Goal: Task Accomplishment & Management: Complete application form

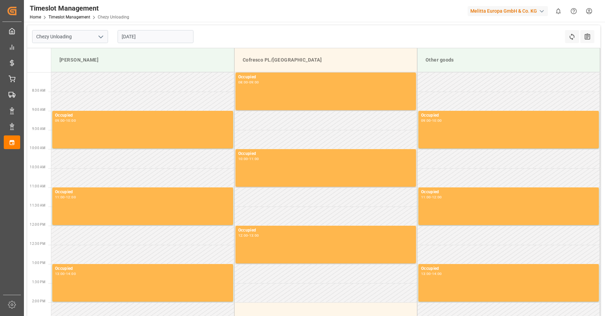
click at [128, 37] on input "[DATE]" at bounding box center [156, 36] width 76 height 13
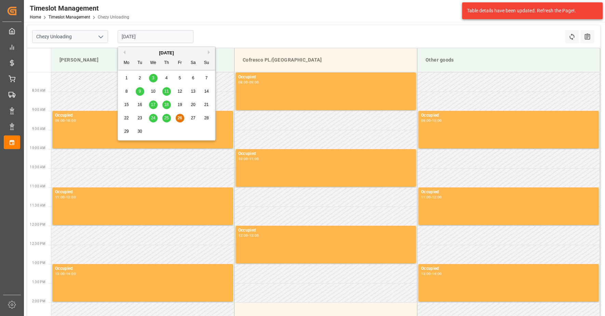
click at [210, 51] on button "Next Month" at bounding box center [210, 52] width 4 height 4
click at [153, 92] on span "8" at bounding box center [153, 91] width 2 height 5
type input "[DATE]"
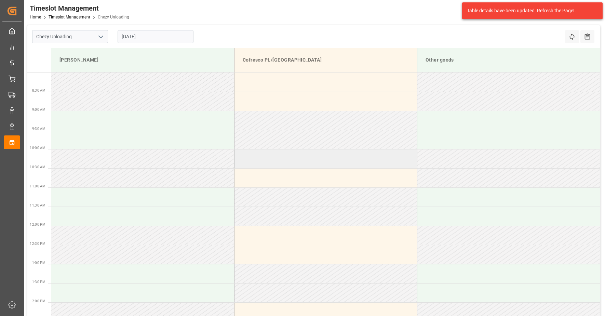
click at [255, 154] on td at bounding box center [325, 158] width 183 height 19
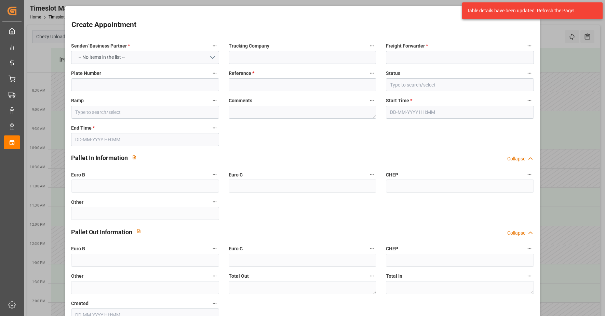
type input "Cofresco PL/[GEOGRAPHIC_DATA]"
type input "0"
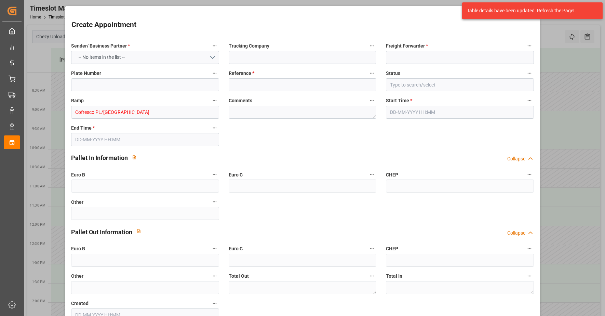
type input "0"
type input "[DATE] 10:00"
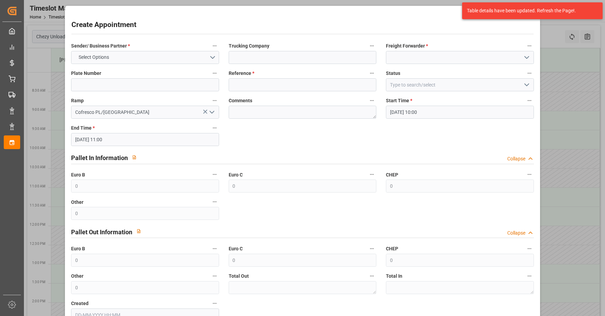
type input "[DATE] 11:00"
click at [208, 60] on button "Select Options" at bounding box center [145, 57] width 148 height 13
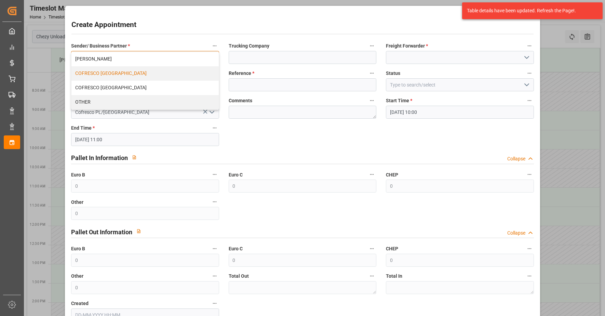
click at [151, 77] on div "COFRESCO [GEOGRAPHIC_DATA]" at bounding box center [144, 73] width 147 height 14
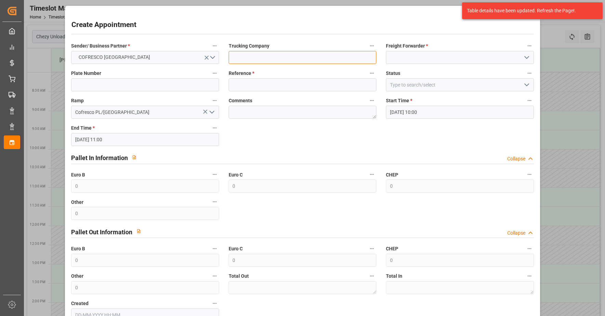
click at [252, 62] on input at bounding box center [303, 57] width 148 height 13
type input "Interset Sp. z o.o."
type input "489728"
drag, startPoint x: 252, startPoint y: 85, endPoint x: 225, endPoint y: 90, distance: 27.4
click at [224, 90] on div "Reference * 489728" at bounding box center [302, 79] width 157 height 27
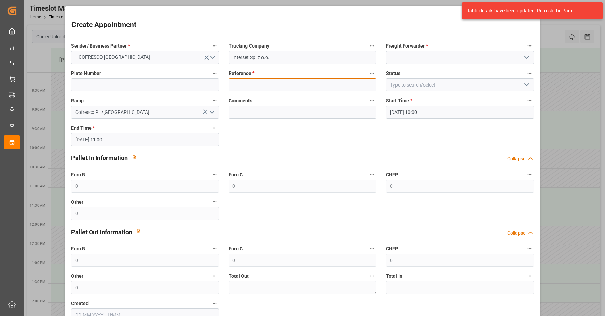
paste input "489973"
type input "489973"
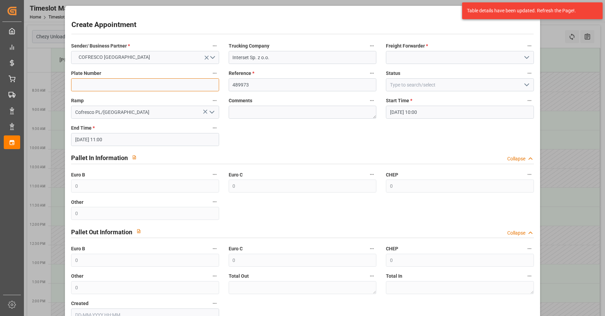
click at [121, 86] on input at bounding box center [145, 84] width 148 height 13
type input "CTR7229L/ CTR 59E8"
click at [525, 56] on polyline "open menu" at bounding box center [527, 57] width 4 height 2
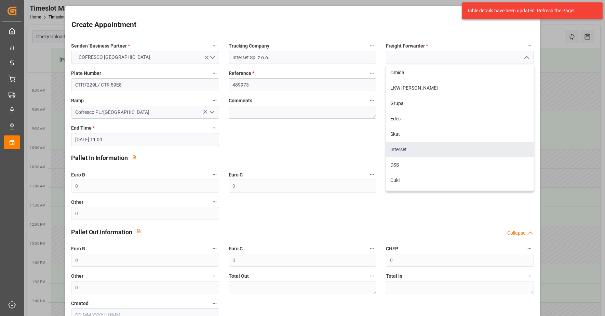
click at [449, 149] on div "Interset" at bounding box center [459, 149] width 147 height 15
type input "Interset"
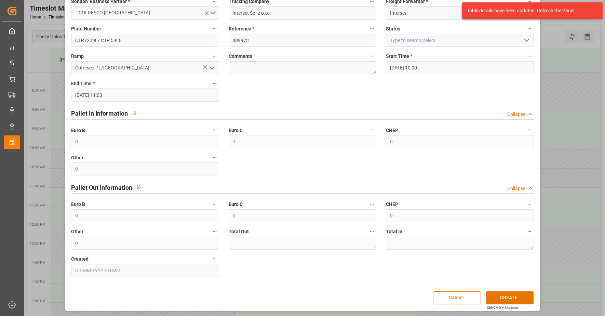
scroll to position [45, 0]
click at [508, 297] on button "CREATE" at bounding box center [510, 297] width 48 height 13
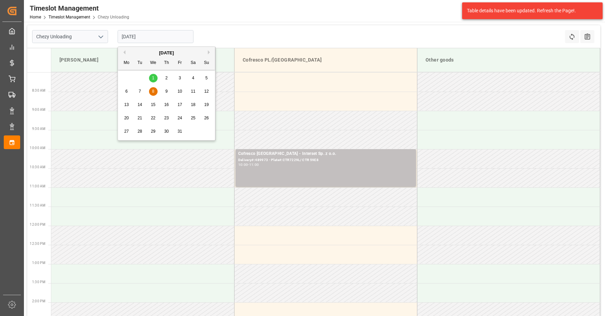
click at [129, 39] on input "[DATE]" at bounding box center [156, 36] width 76 height 13
click at [125, 92] on span "6" at bounding box center [126, 91] width 2 height 5
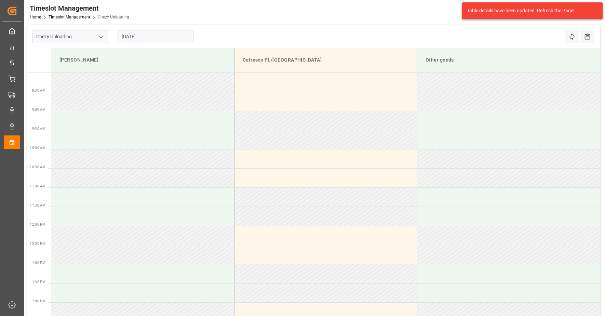
click at [127, 37] on input "[DATE]" at bounding box center [156, 36] width 76 height 13
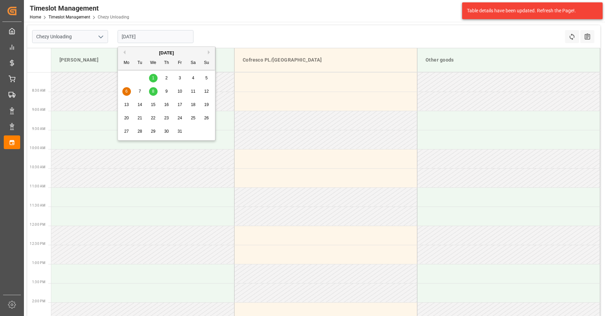
click at [140, 94] on span "7" at bounding box center [140, 91] width 2 height 5
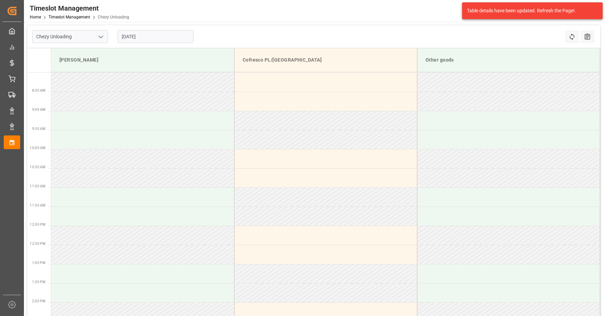
click at [128, 37] on input "[DATE]" at bounding box center [156, 36] width 76 height 13
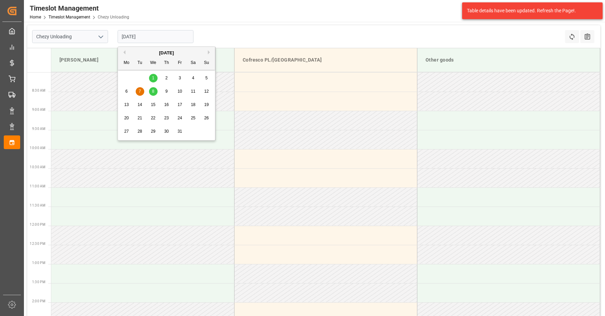
click at [180, 78] on span "3" at bounding box center [180, 78] width 2 height 5
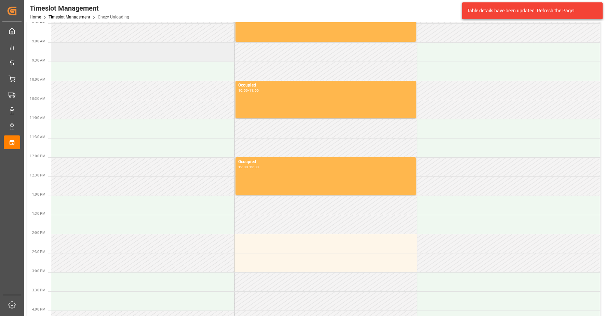
scroll to position [0, 0]
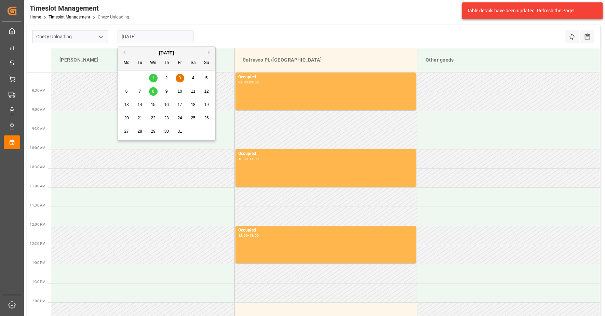
click at [128, 37] on input "[DATE]" at bounding box center [156, 36] width 76 height 13
click at [166, 78] on span "2" at bounding box center [166, 78] width 2 height 5
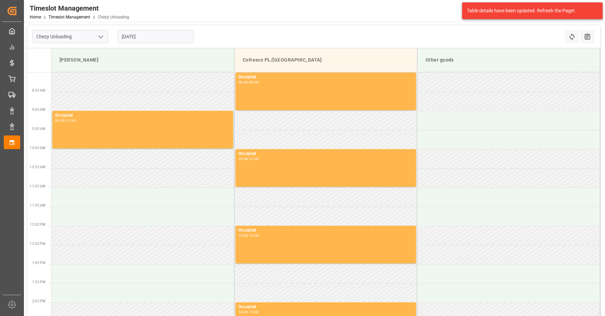
click at [125, 38] on input "[DATE]" at bounding box center [156, 36] width 76 height 13
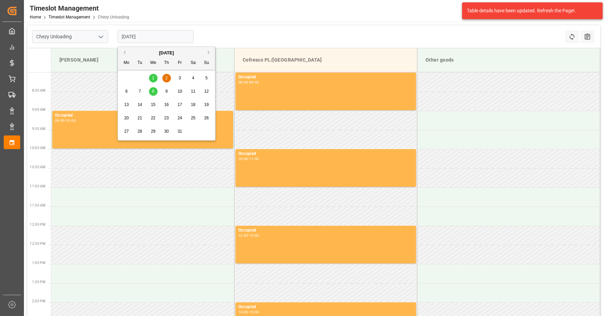
click at [154, 80] on span "1" at bounding box center [153, 78] width 2 height 5
type input "[DATE]"
